Goal: Information Seeking & Learning: Learn about a topic

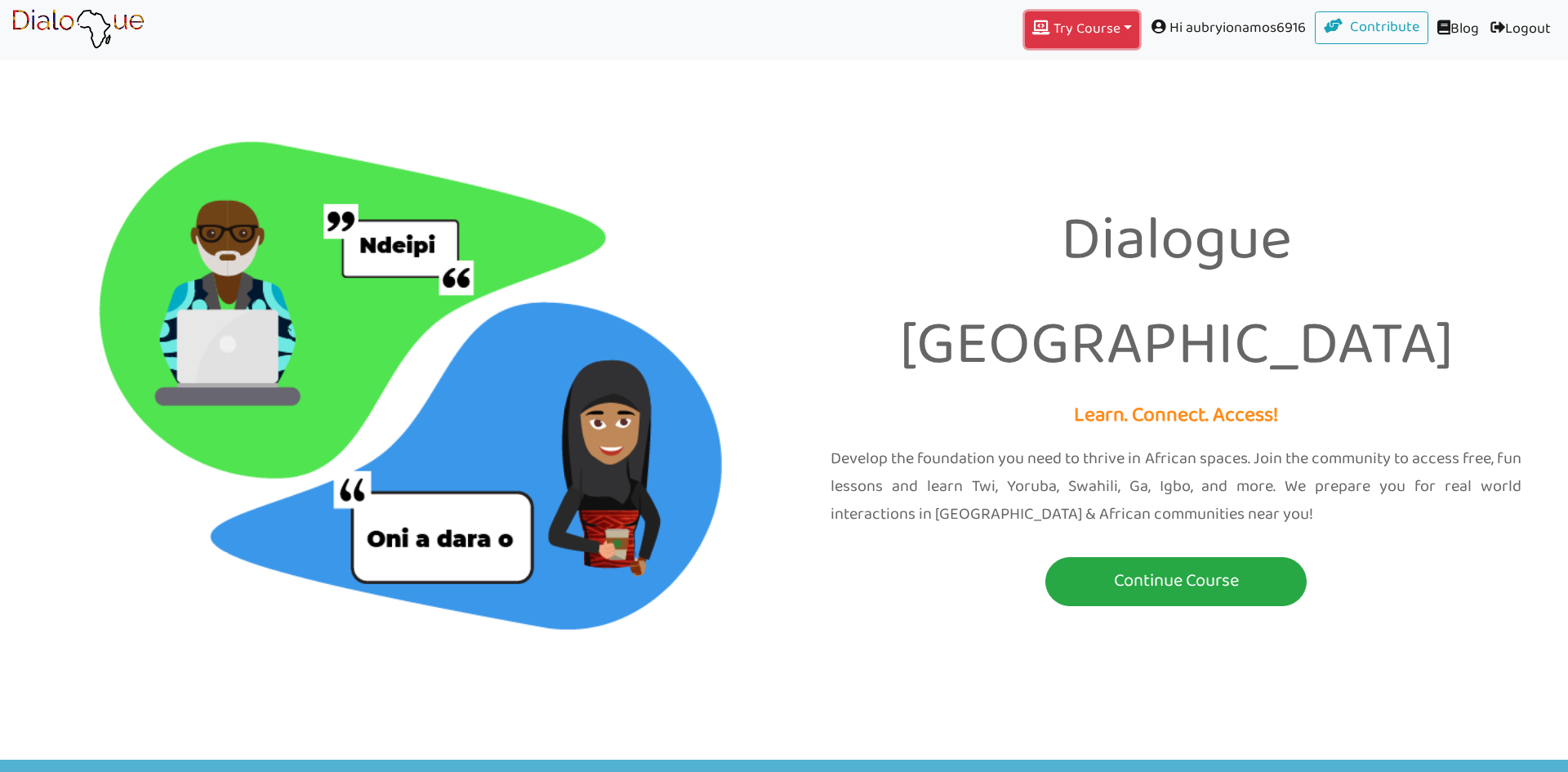
click at [1082, 24] on button "Try Course Toggle Dropdown" at bounding box center [1082, 29] width 114 height 37
click at [1080, 71] on button "TWI" at bounding box center [1082, 69] width 113 height 27
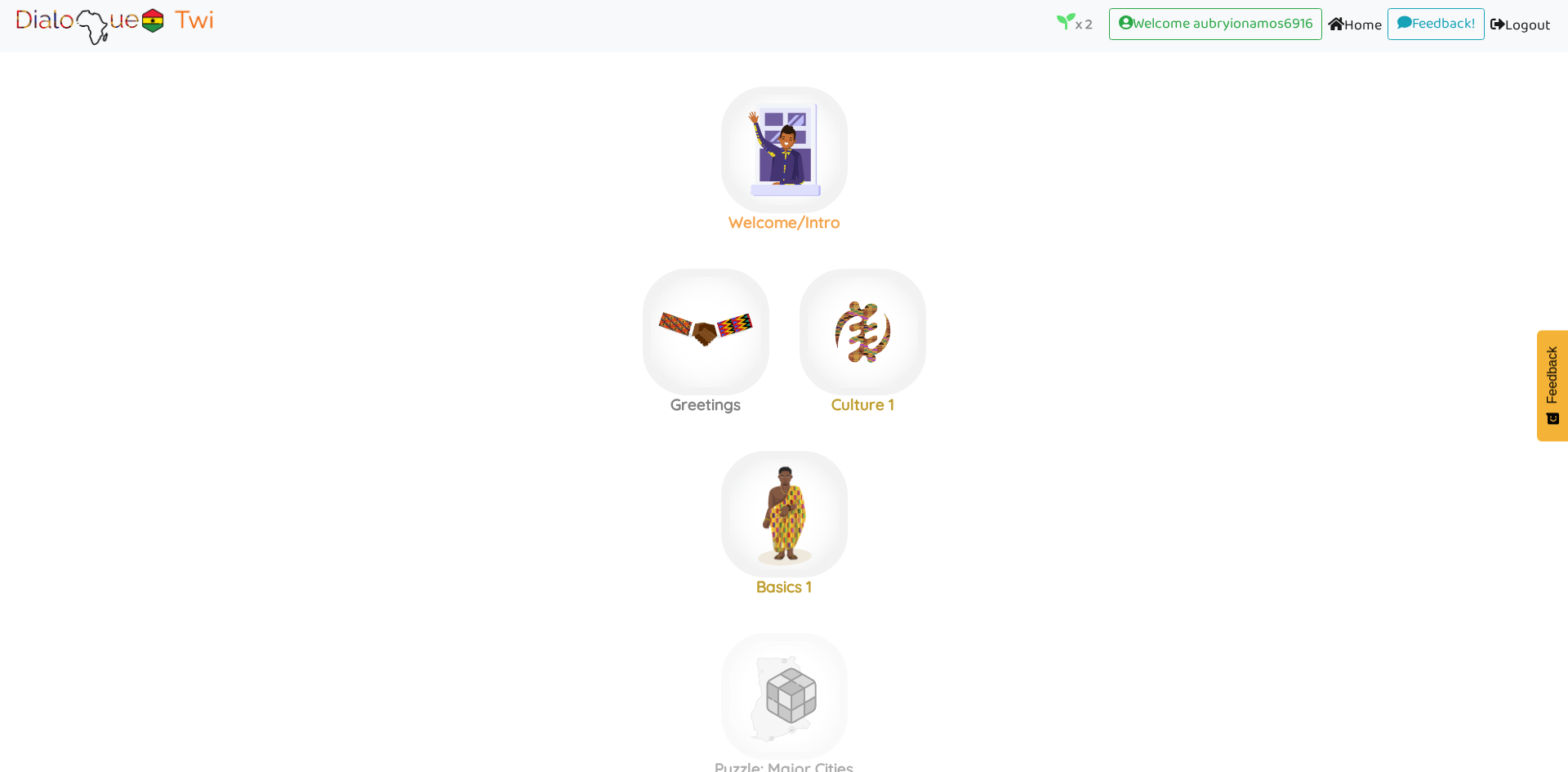
click at [780, 177] on img at bounding box center [785, 150] width 127 height 127
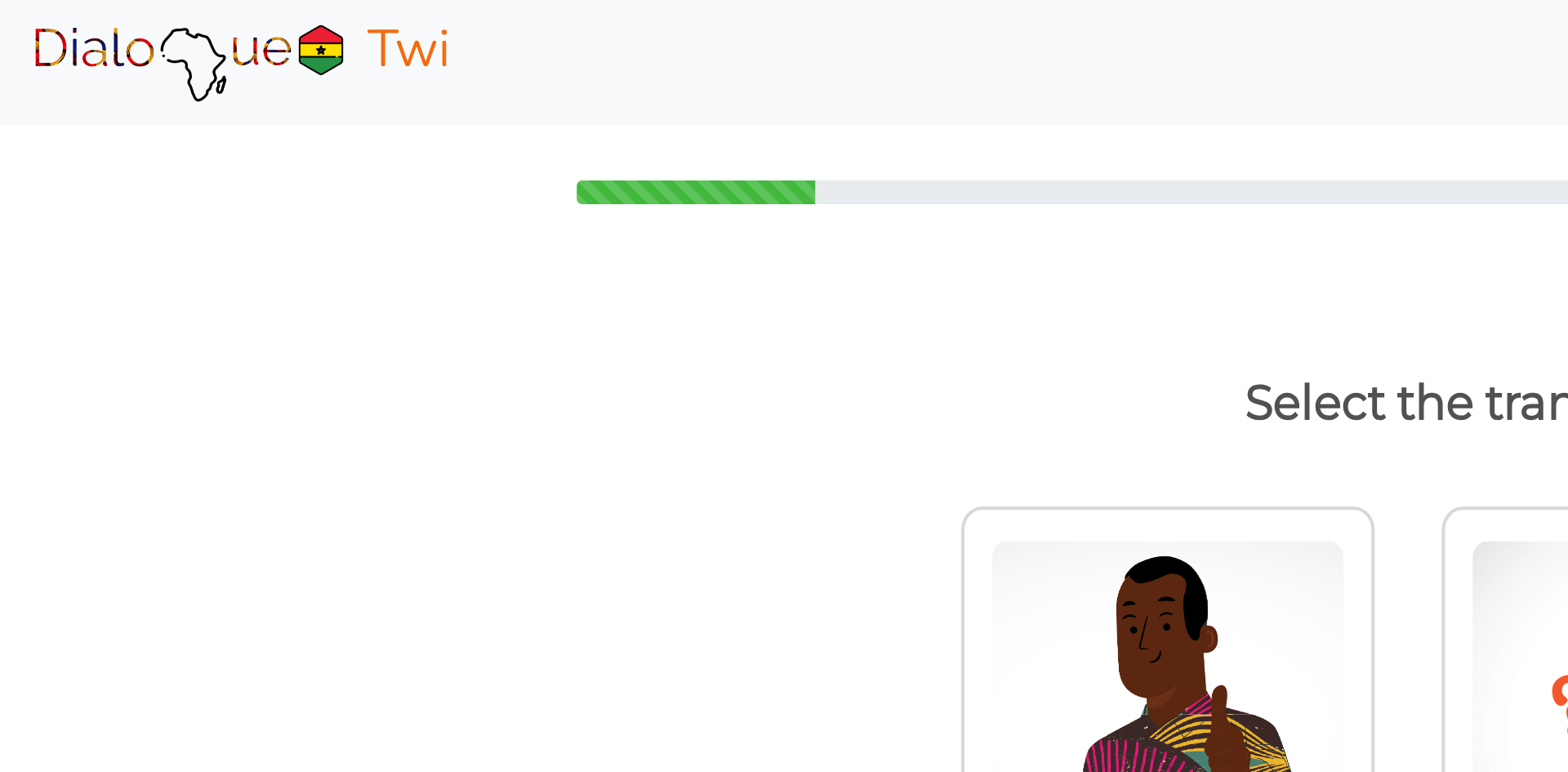
click at [991, 410] on img at bounding box center [1012, 346] width 169 height 180
click at [1109, 342] on input "akwaaba" at bounding box center [1115, 336] width 12 height 12
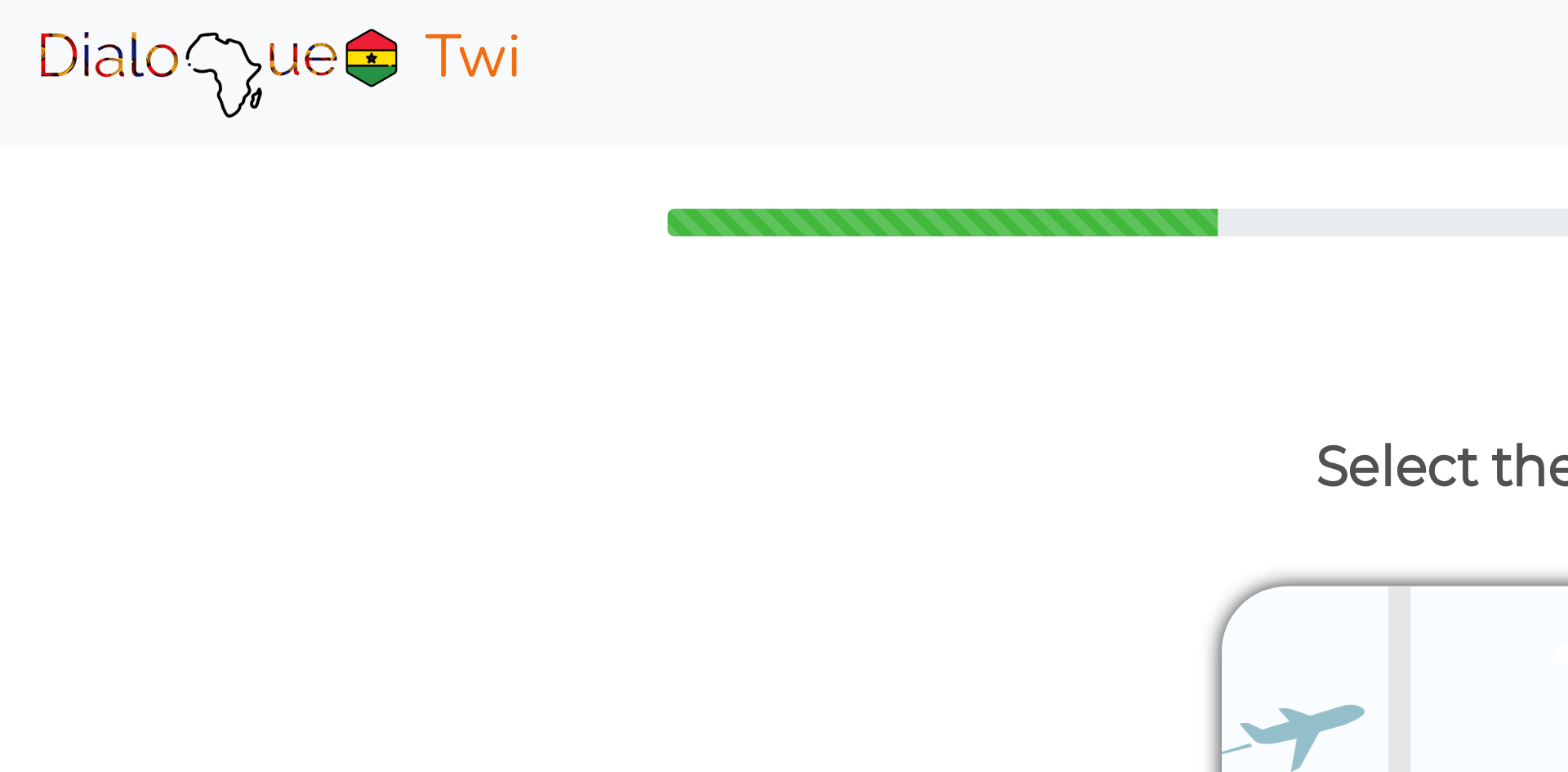
click at [706, 256] on img at bounding box center [710, 261] width 25 height 25
click at [712, 265] on img at bounding box center [710, 261] width 25 height 25
click at [954, 424] on div "akwaaba" at bounding box center [926, 417] width 326 height 49
click at [896, 422] on input "akwaaba" at bounding box center [890, 415] width 10 height 10
radio input "true"
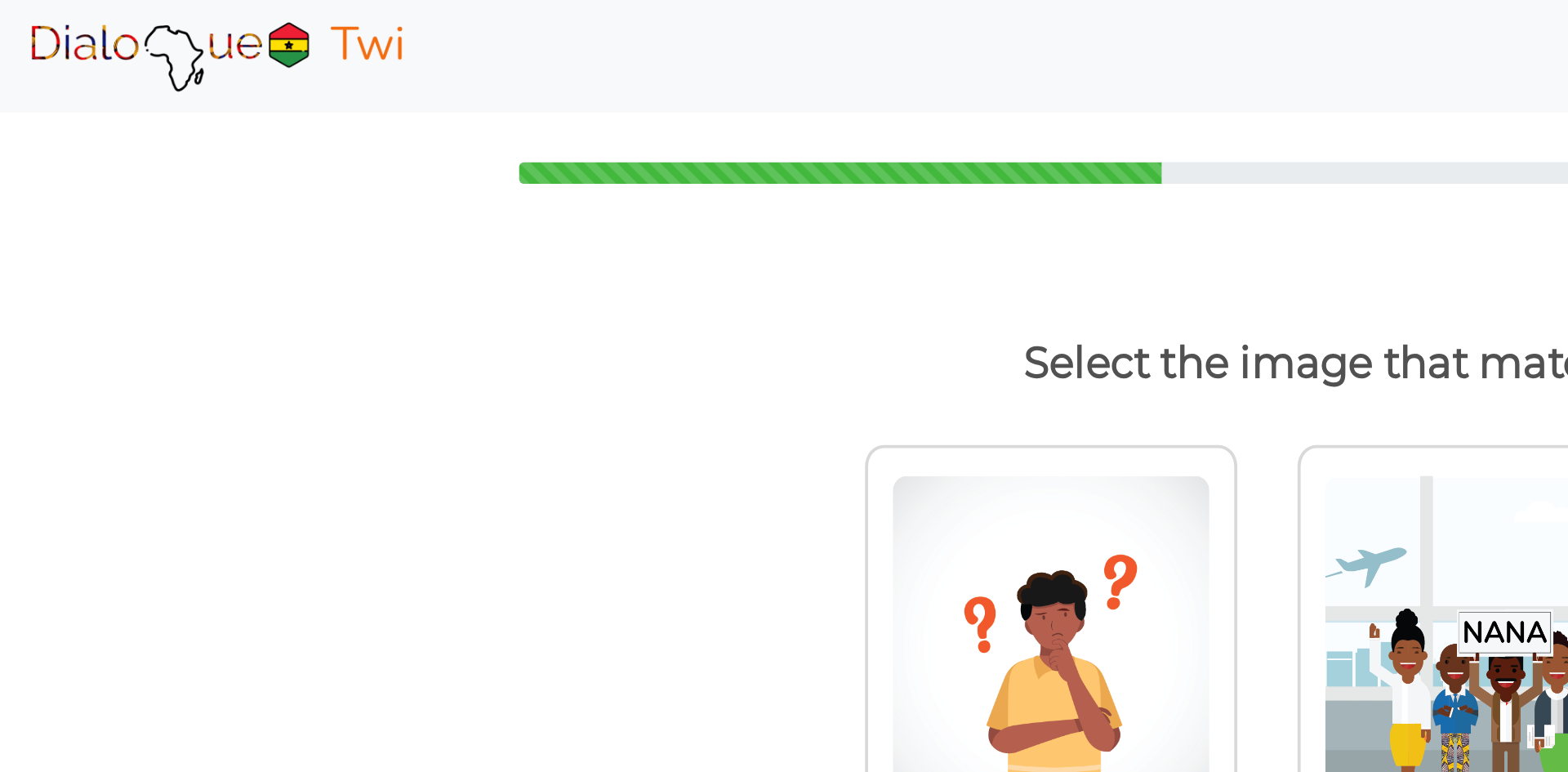
click at [1026, 195] on img at bounding box center [1022, 192] width 25 height 26
click at [1025, 193] on img at bounding box center [1022, 192] width 25 height 26
click at [1021, 195] on img at bounding box center [1022, 192] width 25 height 26
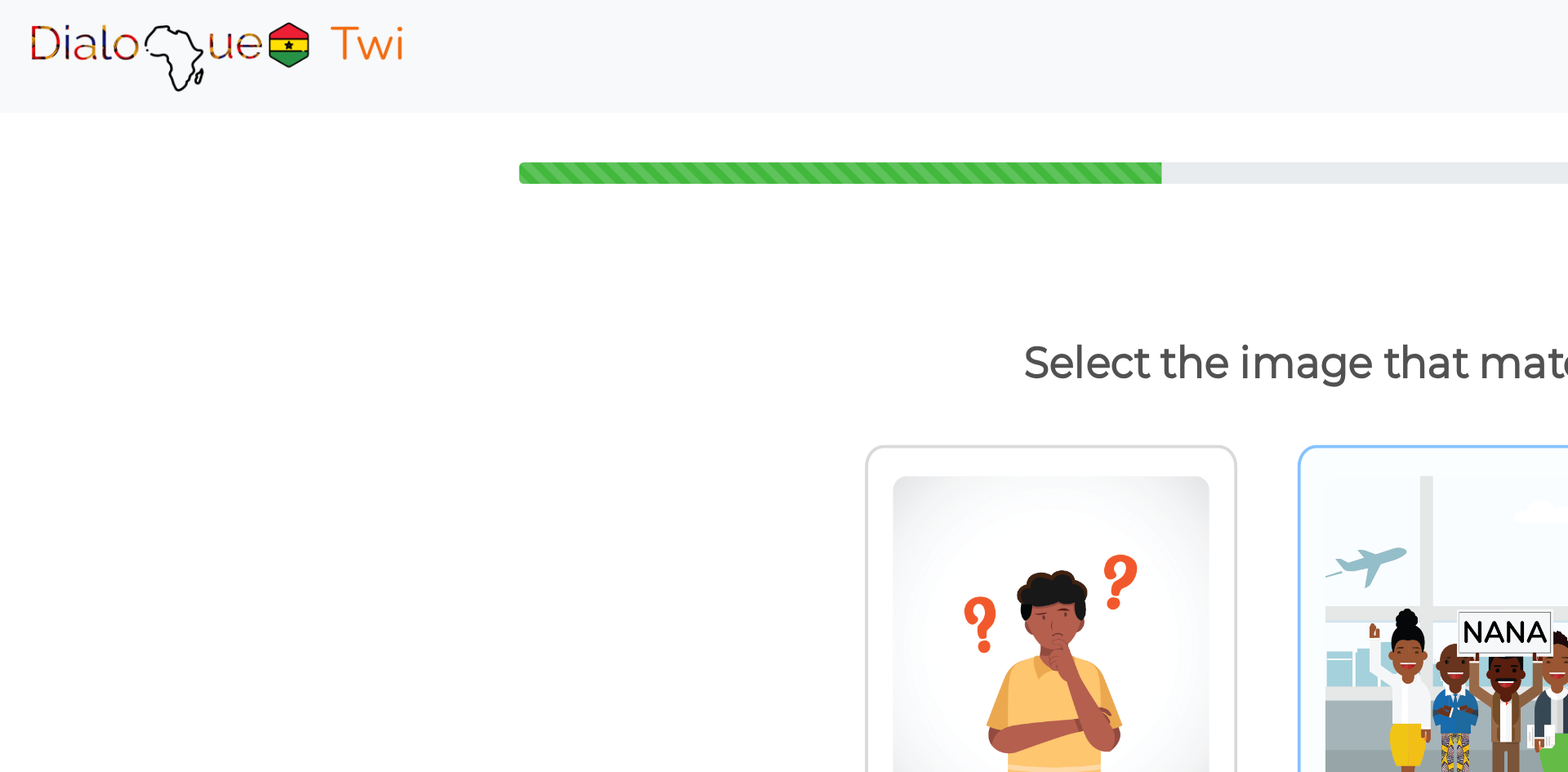
click at [773, 346] on img at bounding box center [784, 341] width 169 height 180
click at [881, 337] on input "radio" at bounding box center [887, 330] width 12 height 12
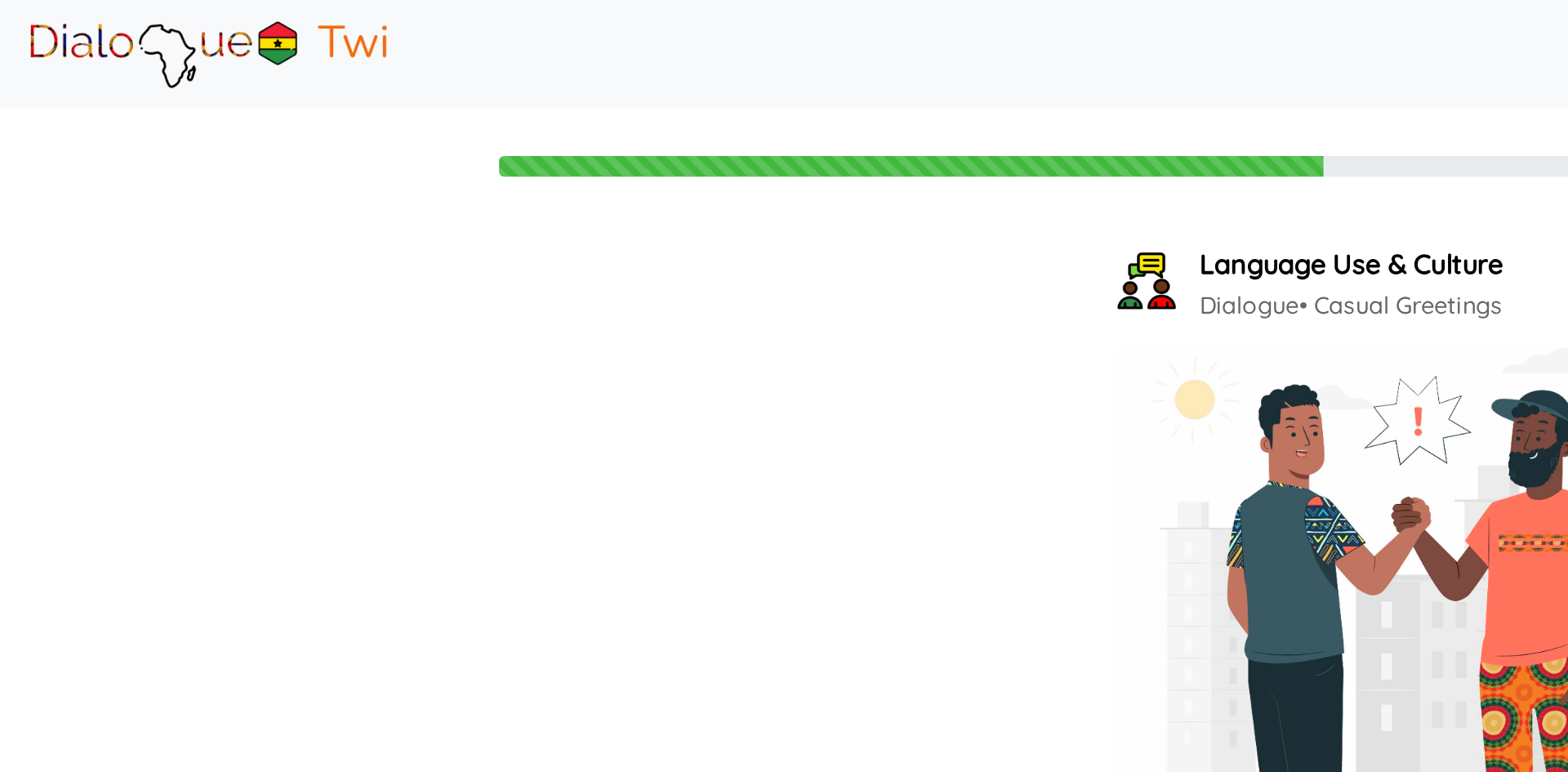
click at [617, 473] on icon at bounding box center [618, 473] width 16 height 15
click at [614, 467] on icon at bounding box center [618, 473] width 16 height 15
click at [717, 578] on icon at bounding box center [715, 586] width 17 height 15
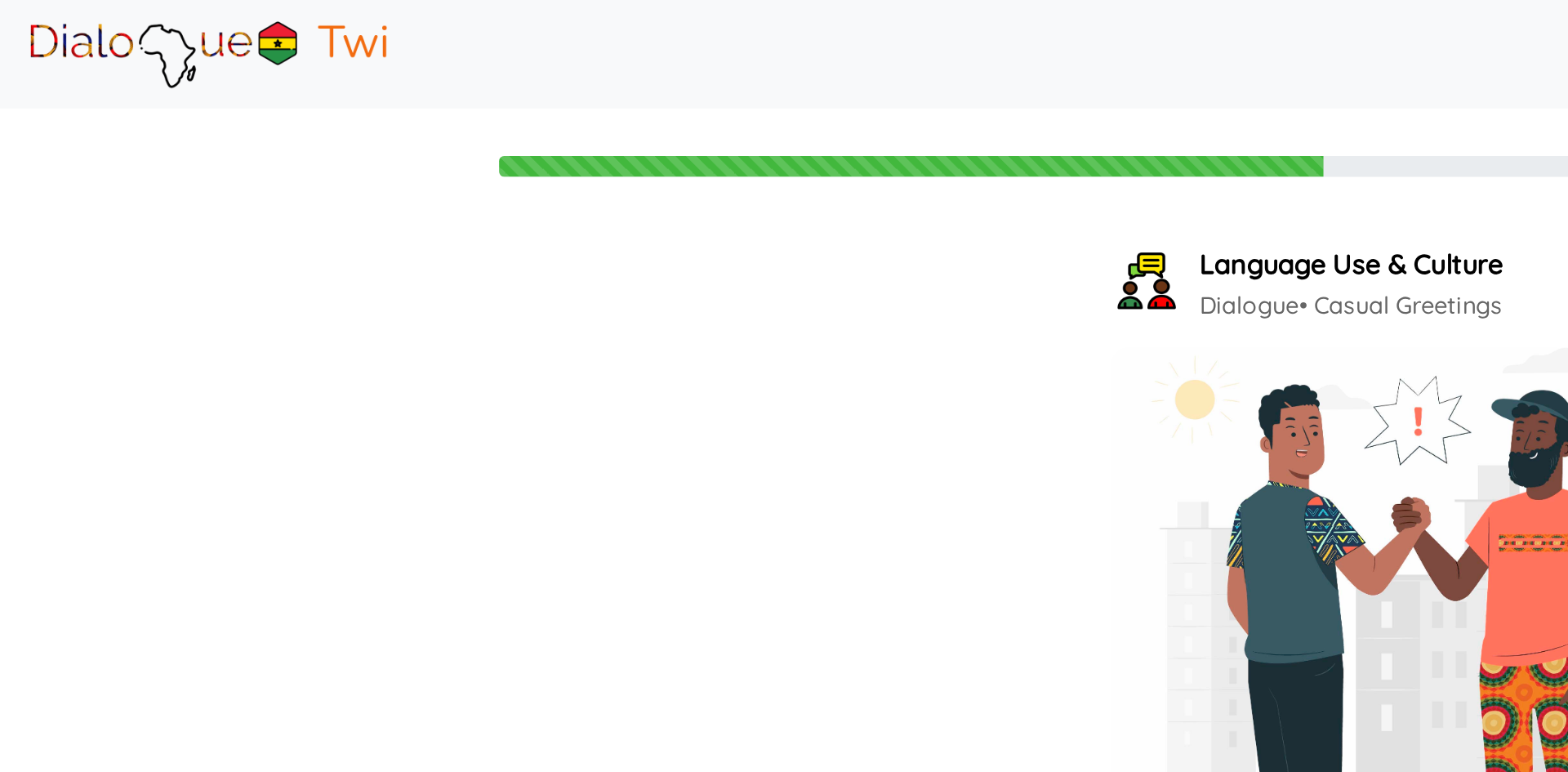
click at [717, 578] on icon at bounding box center [715, 586] width 17 height 15
click at [766, 618] on button "Next Card" at bounding box center [763, 622] width 87 height 29
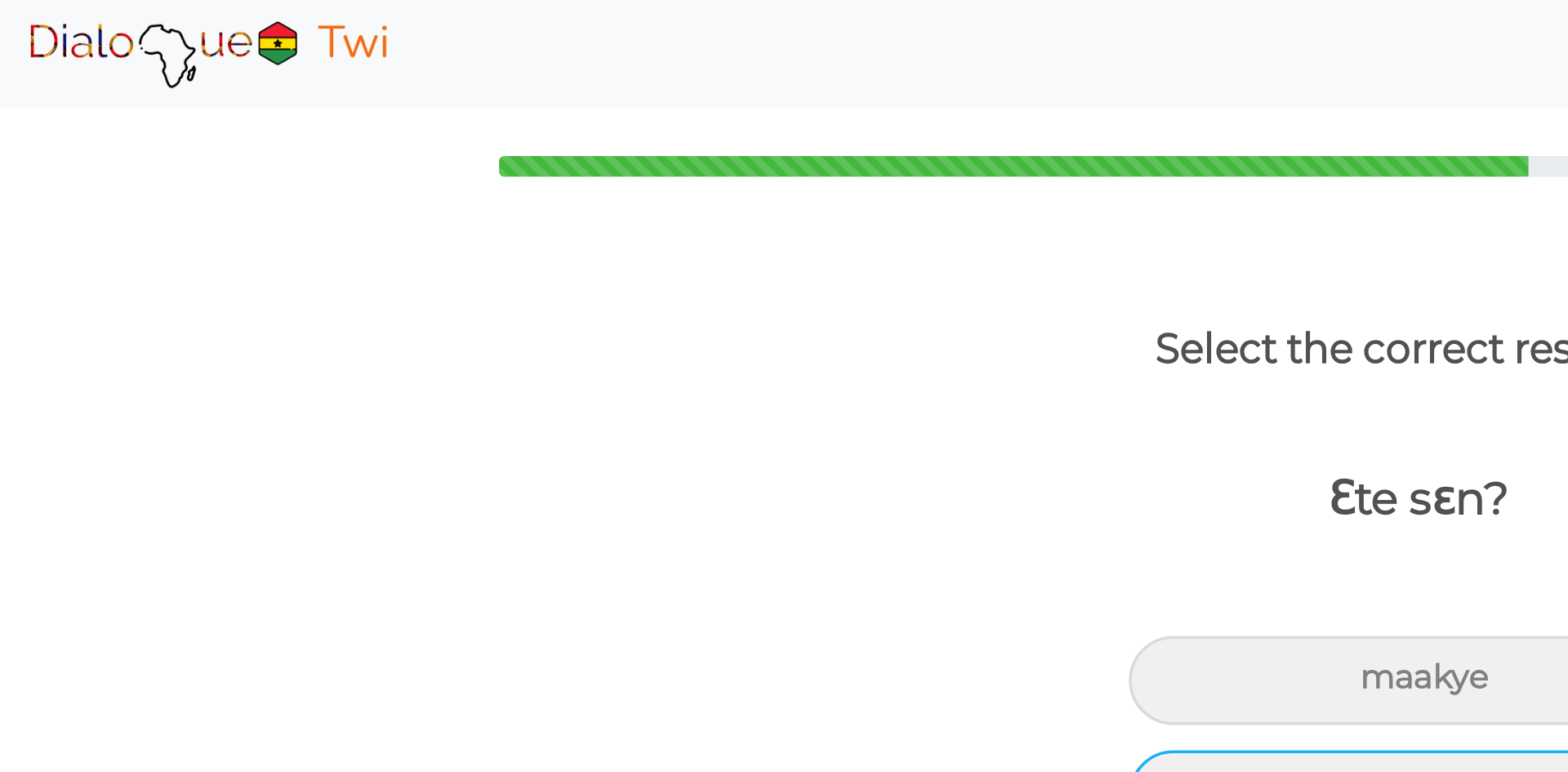
click at [891, 422] on div "bɔkɔɔ" at bounding box center [783, 437] width 326 height 49
click at [769, 430] on input "bɔkɔɔ" at bounding box center [763, 435] width 10 height 10
radio input "true"
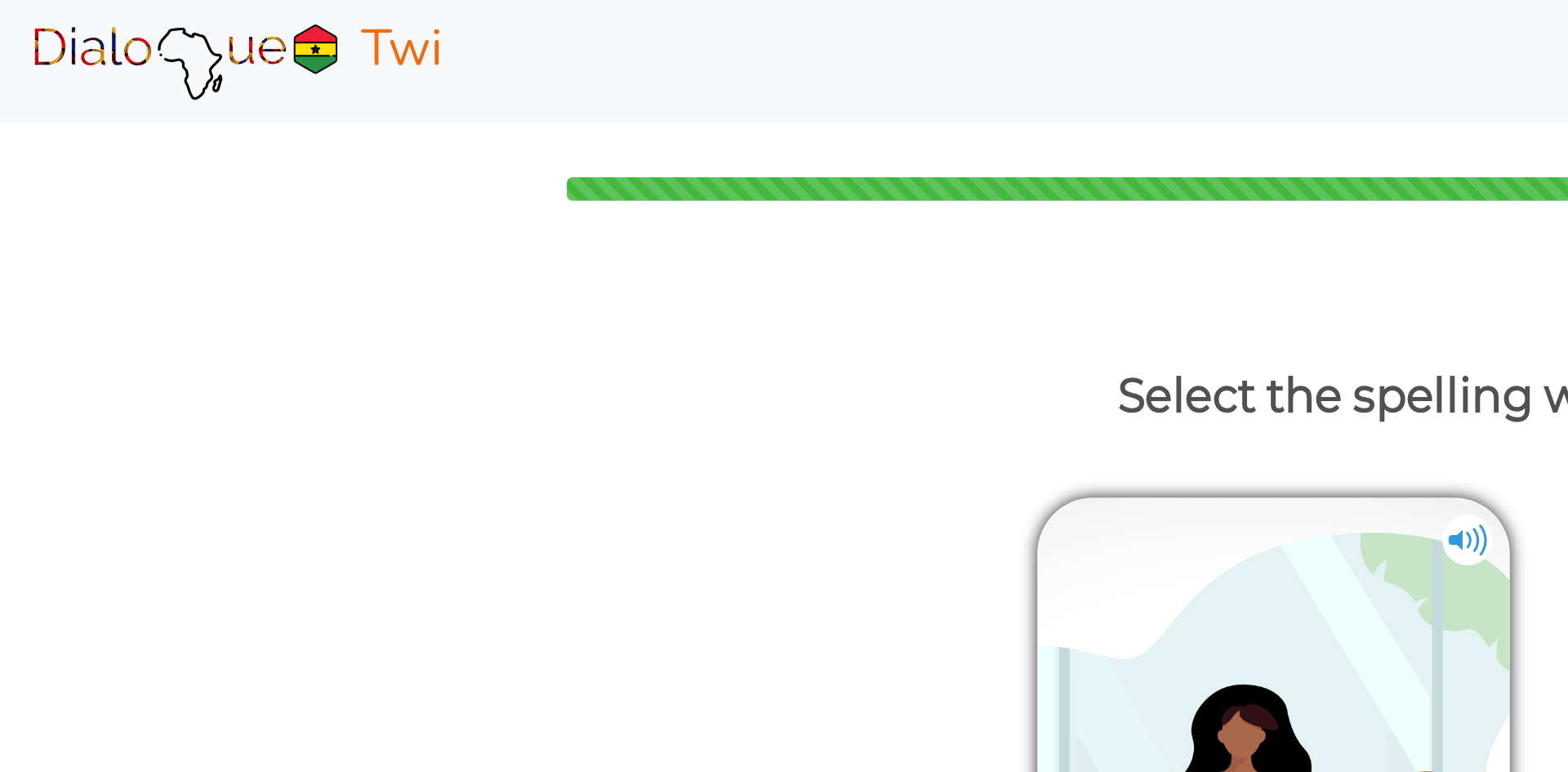
click at [877, 366] on div "bɔkɔɔ" at bounding box center [926, 355] width 326 height 49
click at [899, 359] on input "bɔkɔɔ" at bounding box center [904, 353] width 10 height 10
radio input "true"
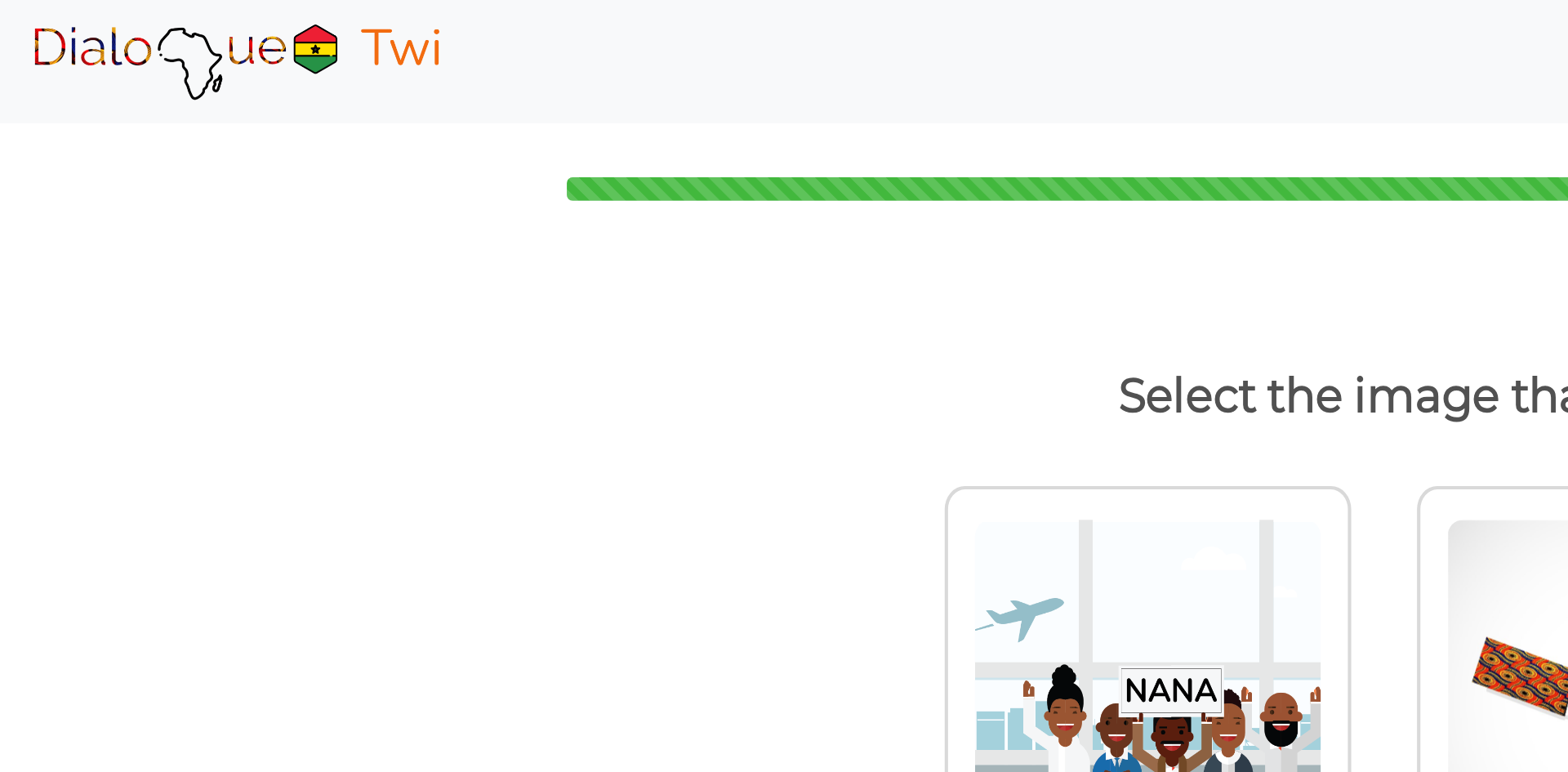
click at [1019, 184] on img at bounding box center [1022, 192] width 25 height 26
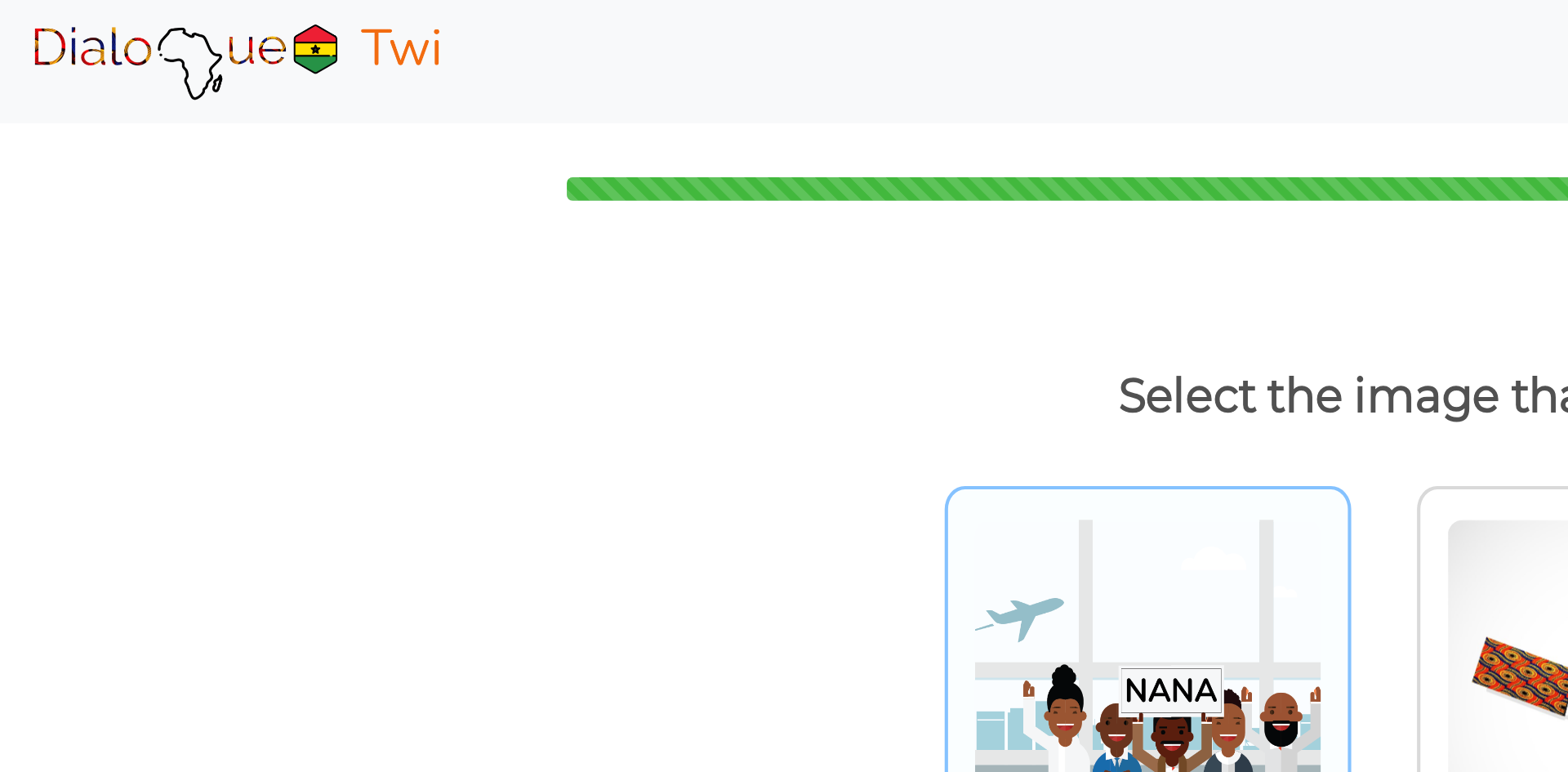
click at [563, 278] on img at bounding box center [555, 341] width 169 height 180
click at [653, 325] on input "radio" at bounding box center [658, 330] width 12 height 12
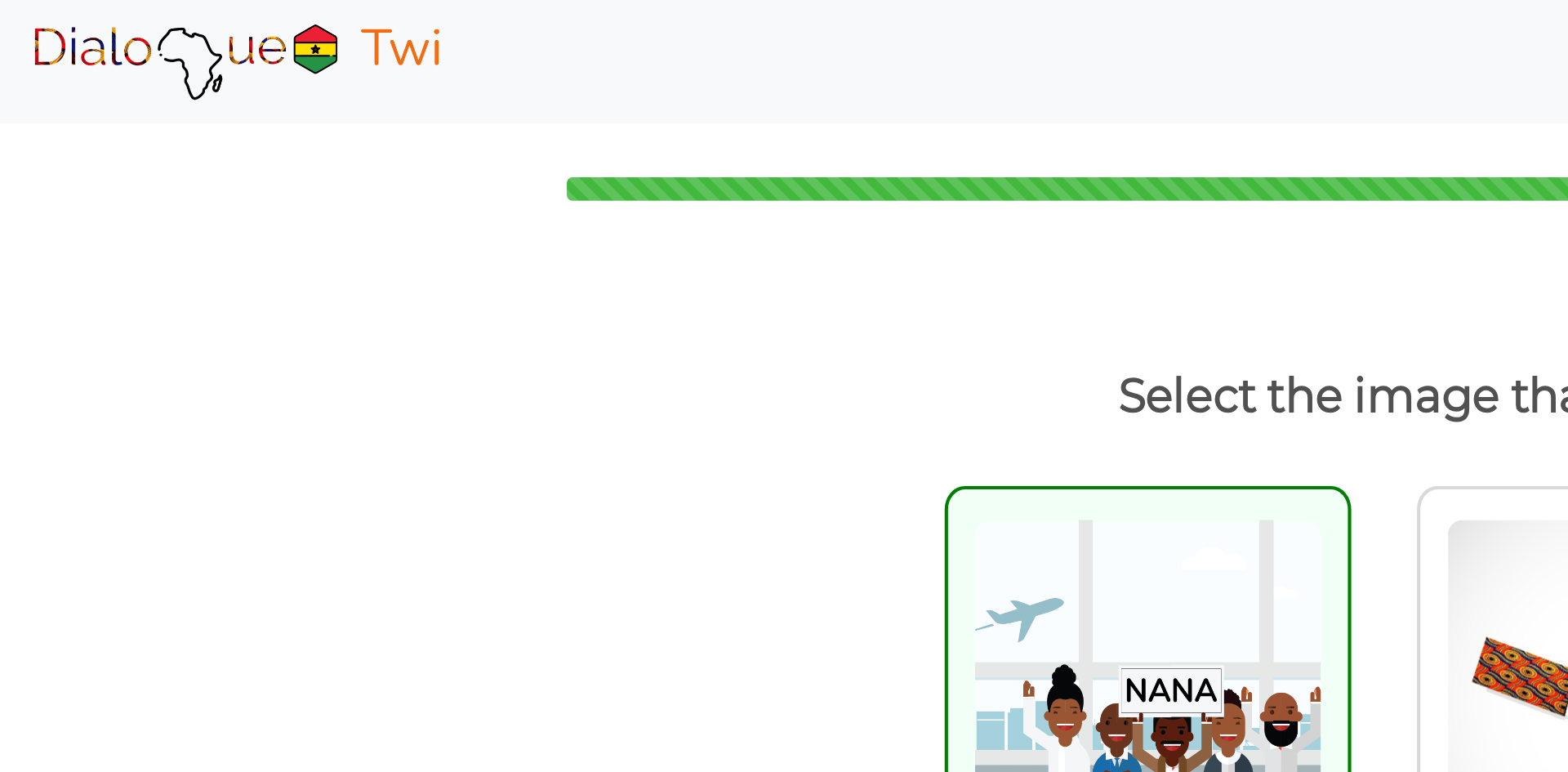
click at [563, 278] on img at bounding box center [555, 341] width 169 height 180
click at [653, 325] on input "radio" at bounding box center [658, 330] width 12 height 12
radio input "true"
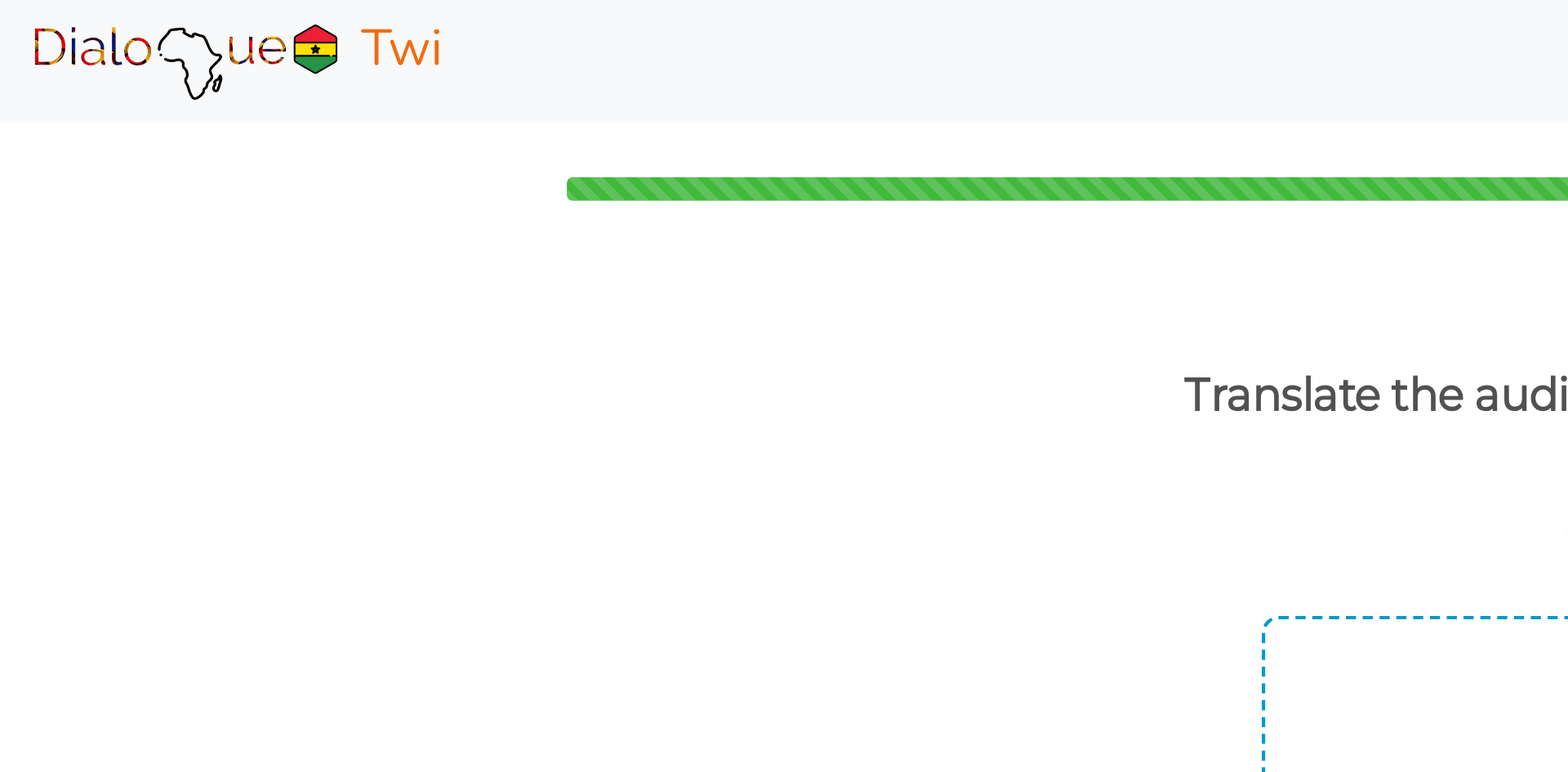
click at [862, 338] on div at bounding box center [784, 347] width 347 height 98
click at [805, 323] on div at bounding box center [784, 347] width 347 height 98
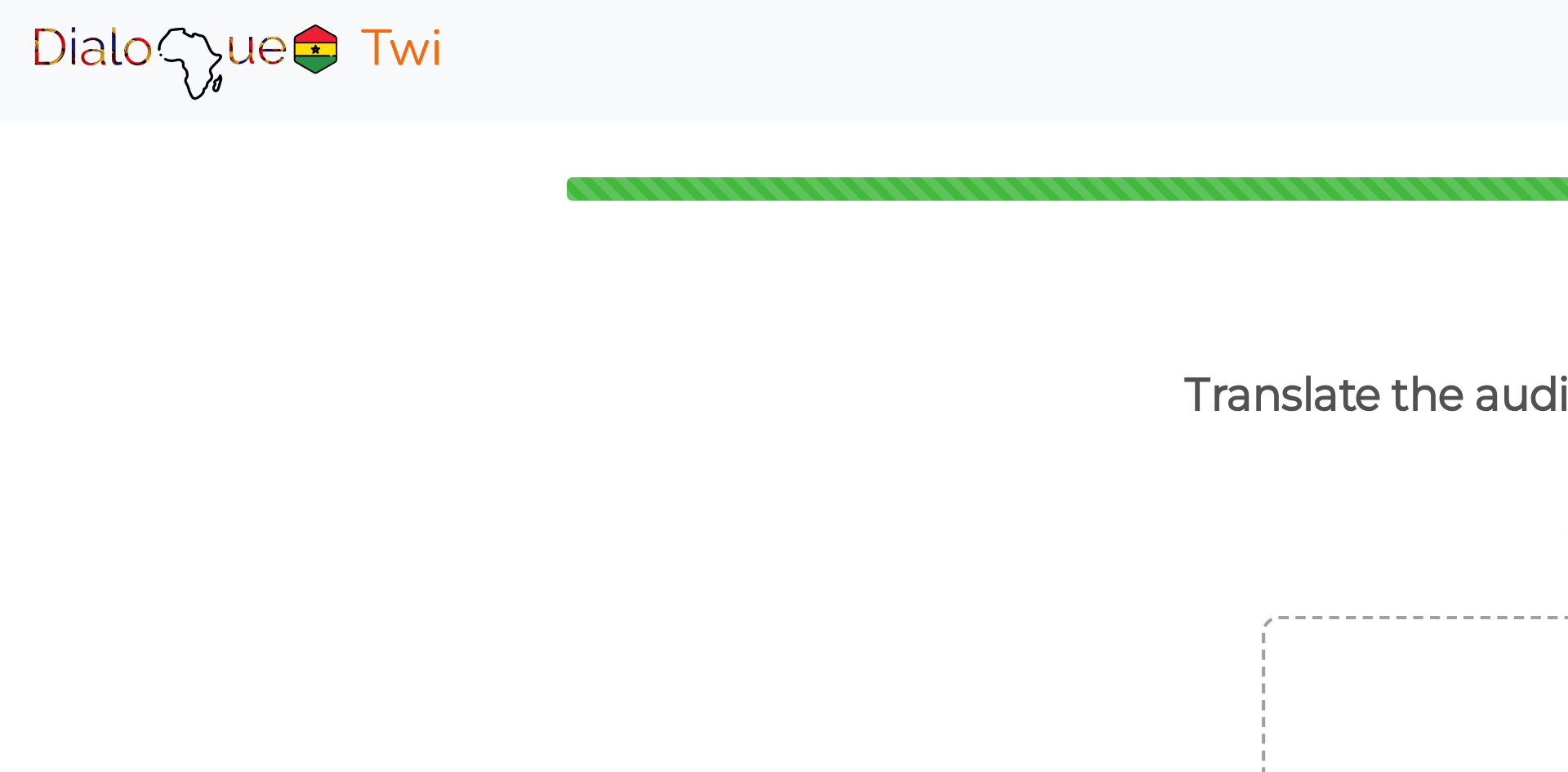
click at [787, 518] on button "Submit Answer!" at bounding box center [784, 524] width 123 height 29
click at [792, 523] on button "Next Question" at bounding box center [784, 534] width 113 height 29
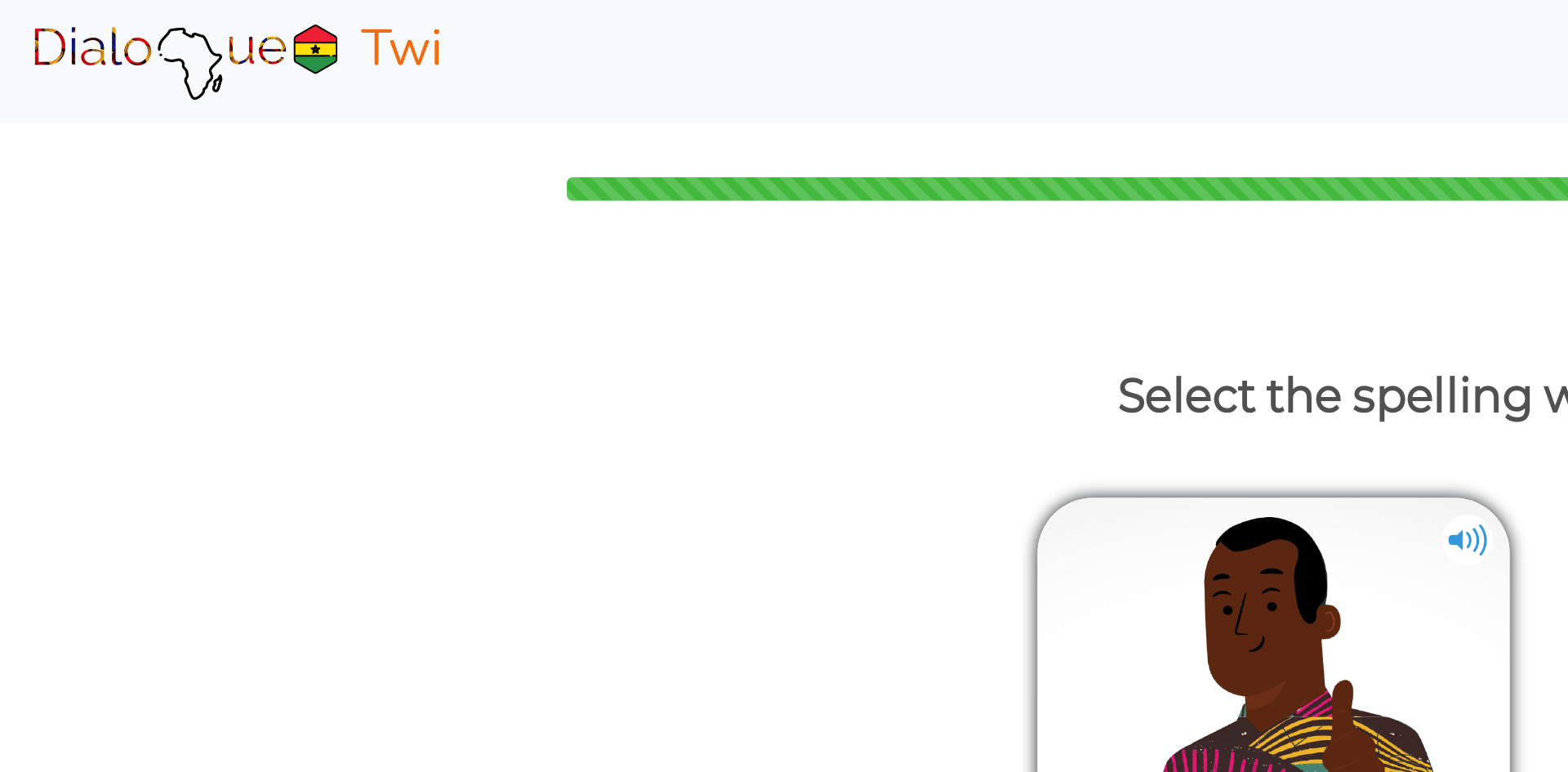
click at [718, 253] on img at bounding box center [710, 261] width 25 height 25
click at [961, 309] on div "ɛyɛ" at bounding box center [926, 291] width 326 height 49
click at [921, 296] on input "ɛyɛ" at bounding box center [915, 290] width 10 height 10
radio input "true"
